Goal: Obtain resource: Download file/media

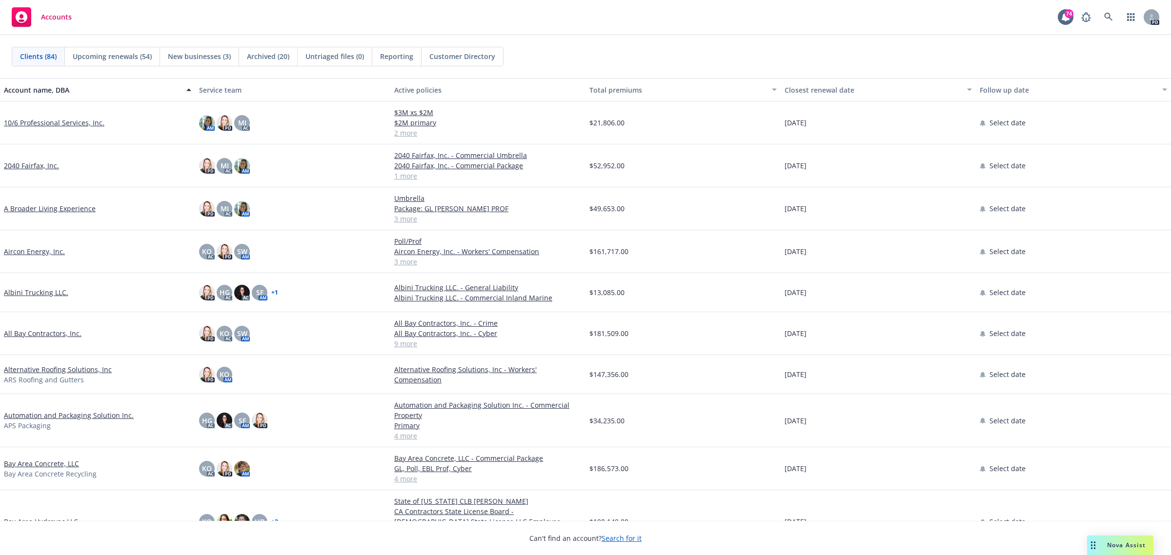
click at [16, 333] on link "All Bay Contractors, Inc." at bounding box center [43, 333] width 78 height 10
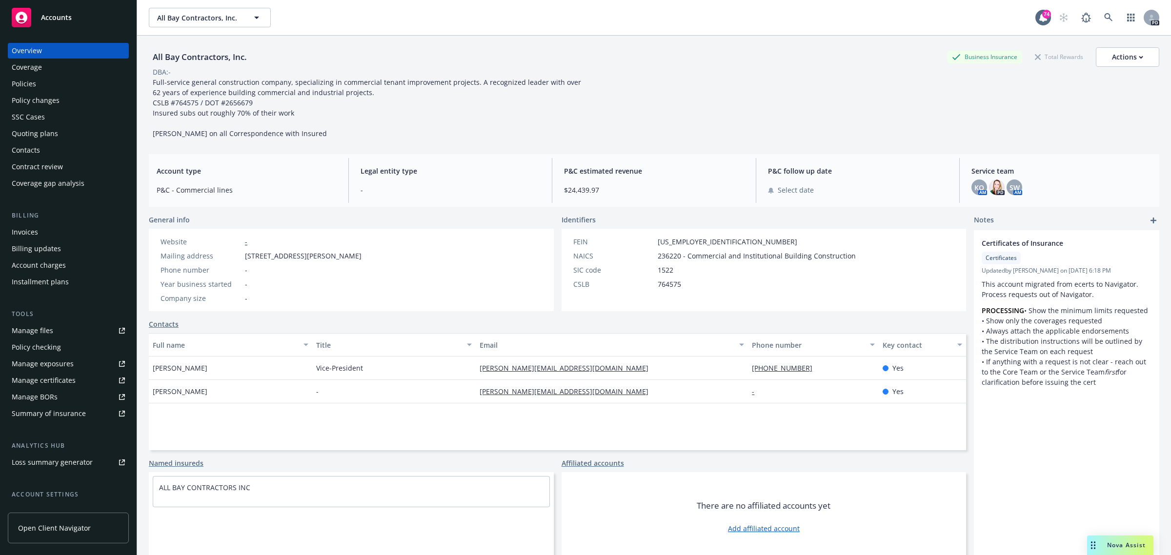
click at [28, 81] on div "Policies" at bounding box center [24, 84] width 24 height 16
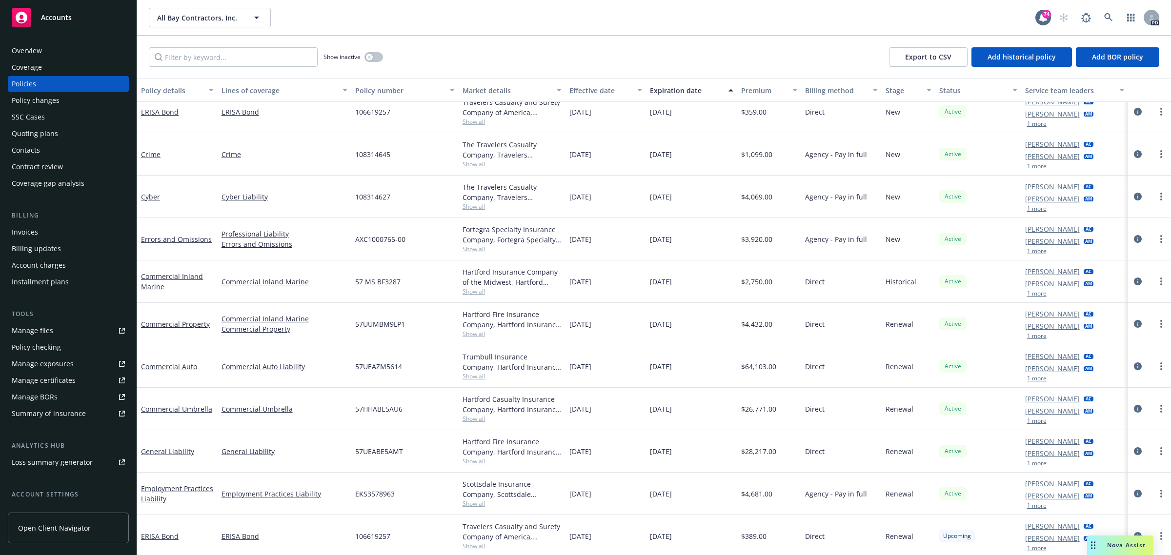
scroll to position [57, 0]
click at [150, 533] on link "ERISA Bond" at bounding box center [160, 534] width 38 height 9
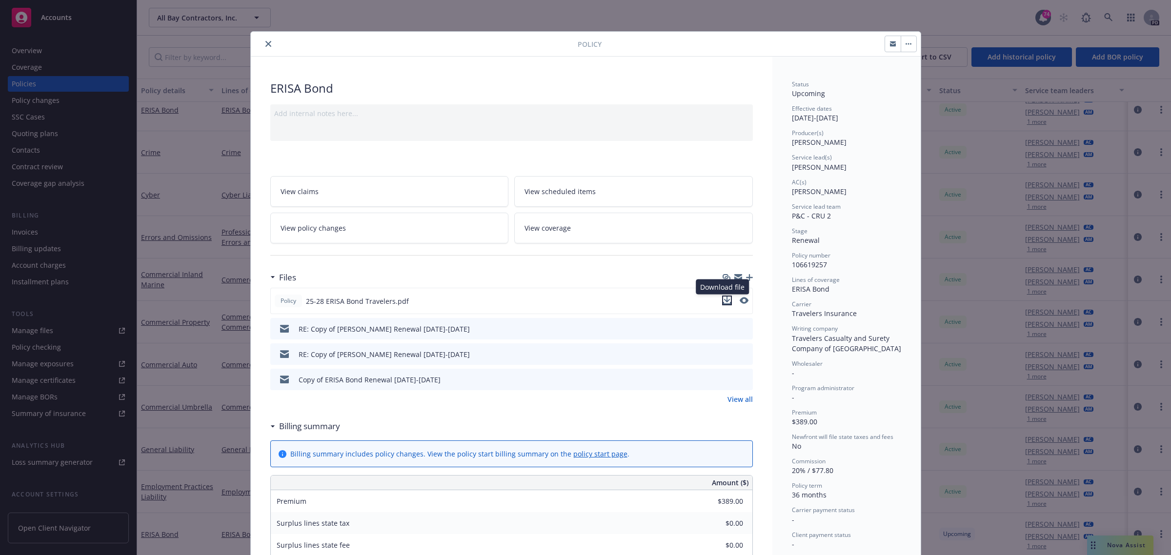
click at [723, 300] on icon "download file" at bounding box center [727, 301] width 8 height 8
click at [265, 42] on icon "close" at bounding box center [268, 44] width 6 height 6
